Goal: Information Seeking & Learning: Find specific fact

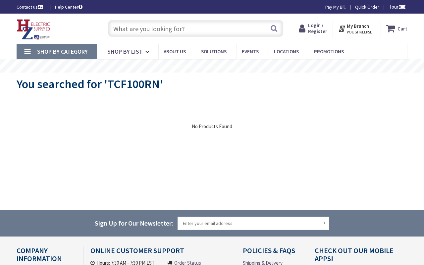
type input "[GEOGRAPHIC_DATA], [STREET_ADDRESS][PERSON_NAME]"
